Goal: Information Seeking & Learning: Understand process/instructions

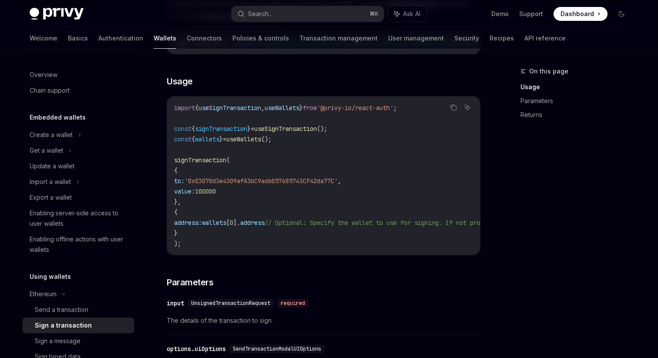
click at [259, 185] on span "'0xE3070d3e4309afA3bC9a6b057685743CF42da77C'" at bounding box center [261, 181] width 153 height 8
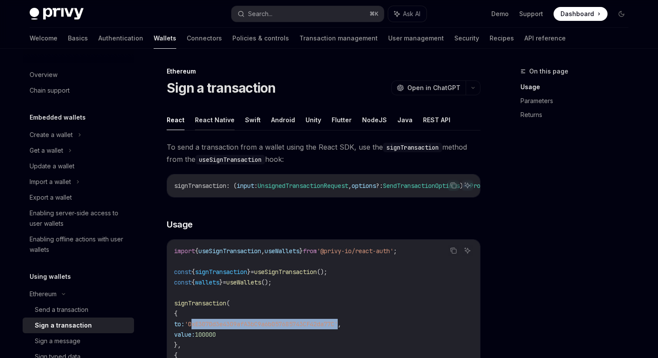
click at [222, 126] on button "React Native" at bounding box center [215, 120] width 40 height 20
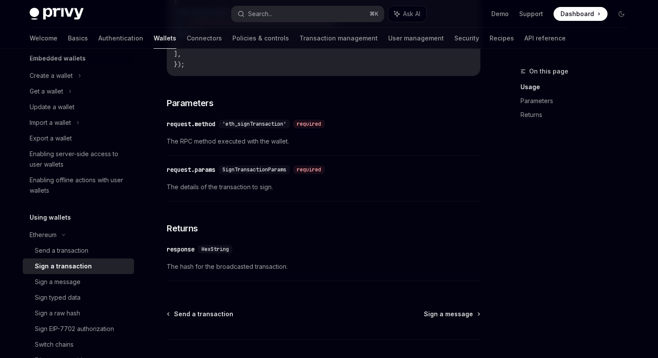
scroll to position [60, 0]
click at [82, 288] on link "Sign a message" at bounding box center [78, 281] width 111 height 16
type textarea "*"
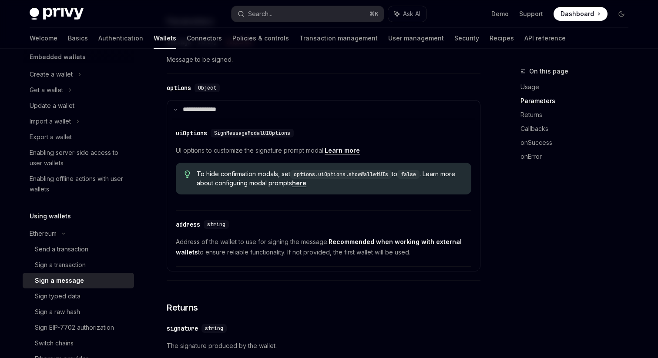
scroll to position [310, 0]
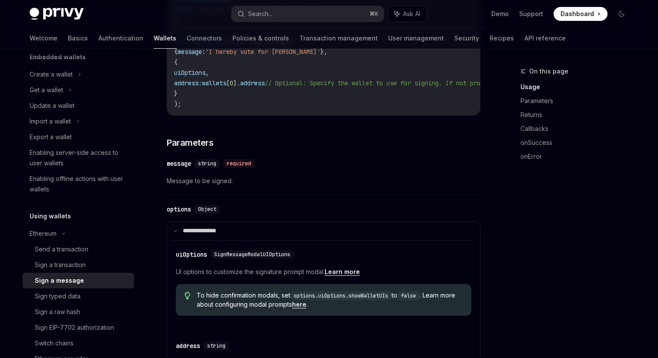
click at [190, 304] on div at bounding box center [188, 300] width 7 height 17
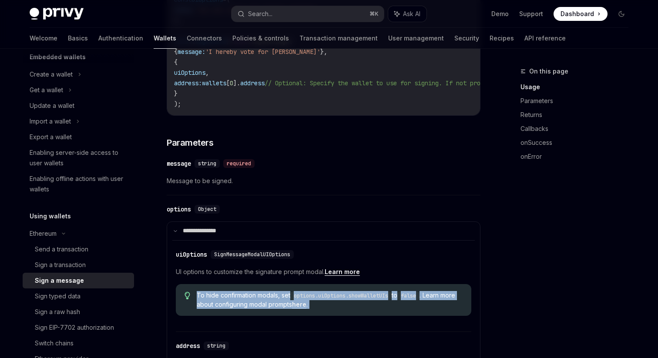
click at [189, 305] on div at bounding box center [188, 300] width 7 height 17
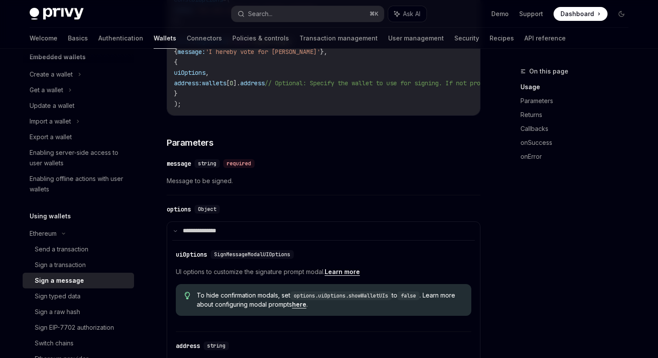
click at [189, 305] on div at bounding box center [188, 300] width 7 height 17
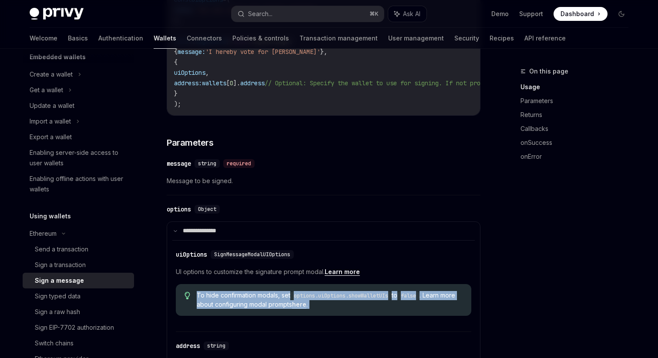
click at [190, 309] on div at bounding box center [188, 300] width 7 height 17
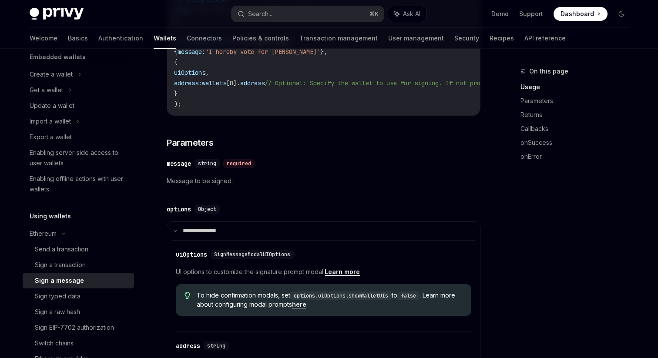
click at [190, 309] on div at bounding box center [188, 300] width 7 height 17
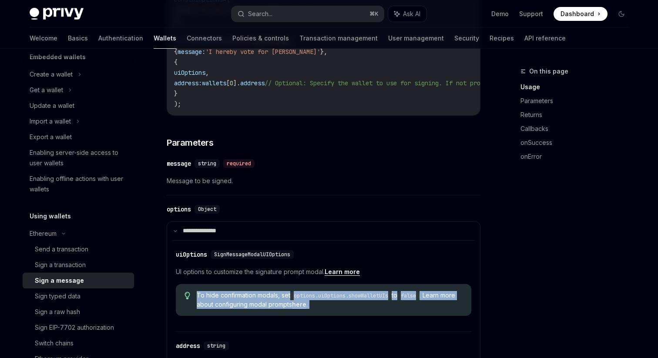
click at [172, 276] on div "​ uiOptions SignMessageModalUIOptions UI options to customize the signature pro…" at bounding box center [323, 314] width 302 height 148
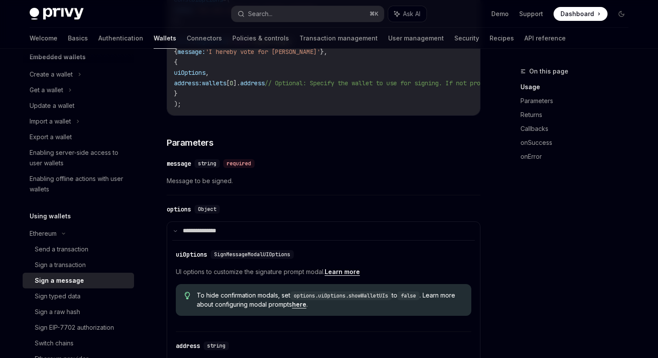
click at [172, 276] on div "​ uiOptions SignMessageModalUIOptions UI options to customize the signature pro…" at bounding box center [323, 314] width 302 height 148
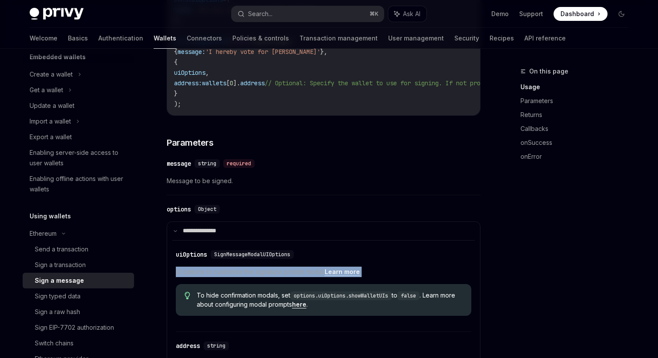
click at [172, 276] on div "​ uiOptions SignMessageModalUIOptions UI options to customize the signature pro…" at bounding box center [323, 314] width 302 height 148
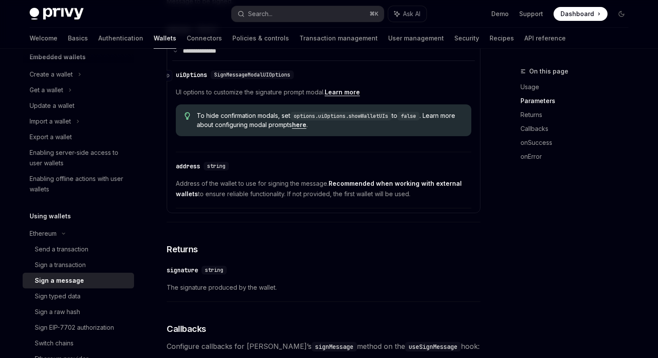
scroll to position [299, 0]
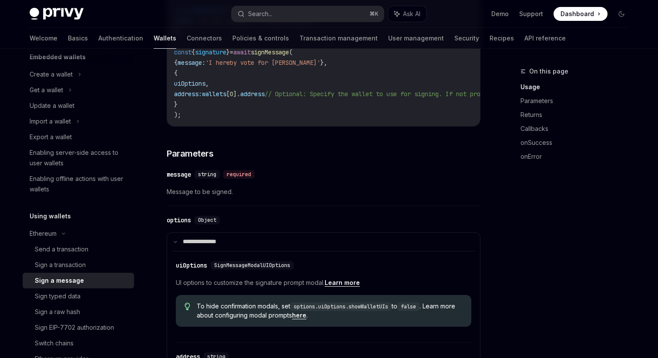
click at [333, 287] on link "Learn more" at bounding box center [342, 283] width 35 height 8
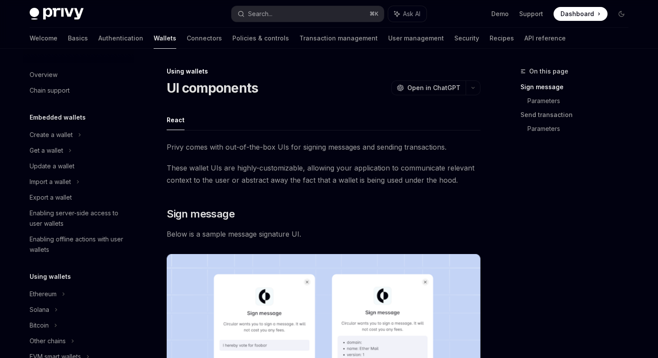
scroll to position [169, 0]
